Goal: Task Accomplishment & Management: Use online tool/utility

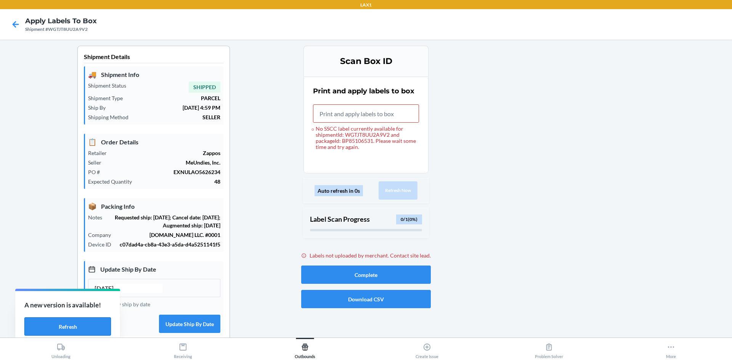
drag, startPoint x: 74, startPoint y: 327, endPoint x: 84, endPoint y: 327, distance: 10.3
click at [74, 327] on button "Refresh" at bounding box center [67, 327] width 87 height 18
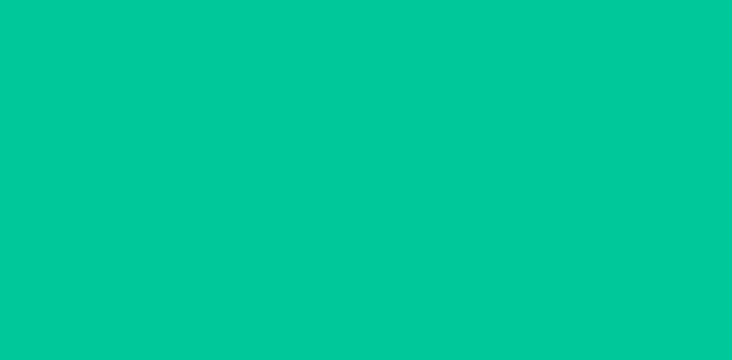
type input "[DATE]"
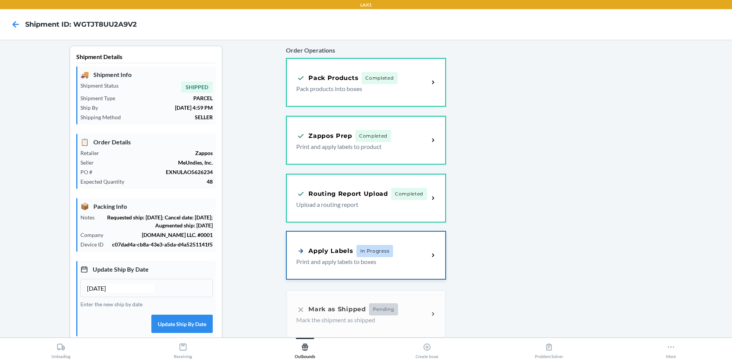
click at [335, 253] on div "Apply Labels" at bounding box center [324, 251] width 57 height 10
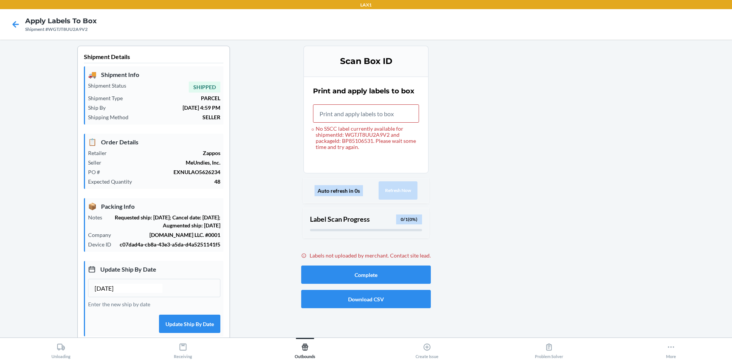
click at [236, 160] on div "Shipment Details 🚚 Shipment Info Shipment Status SHIPPED Shipment Type PARCEL S…" at bounding box center [153, 242] width 295 height 392
